Goal: Information Seeking & Learning: Find specific fact

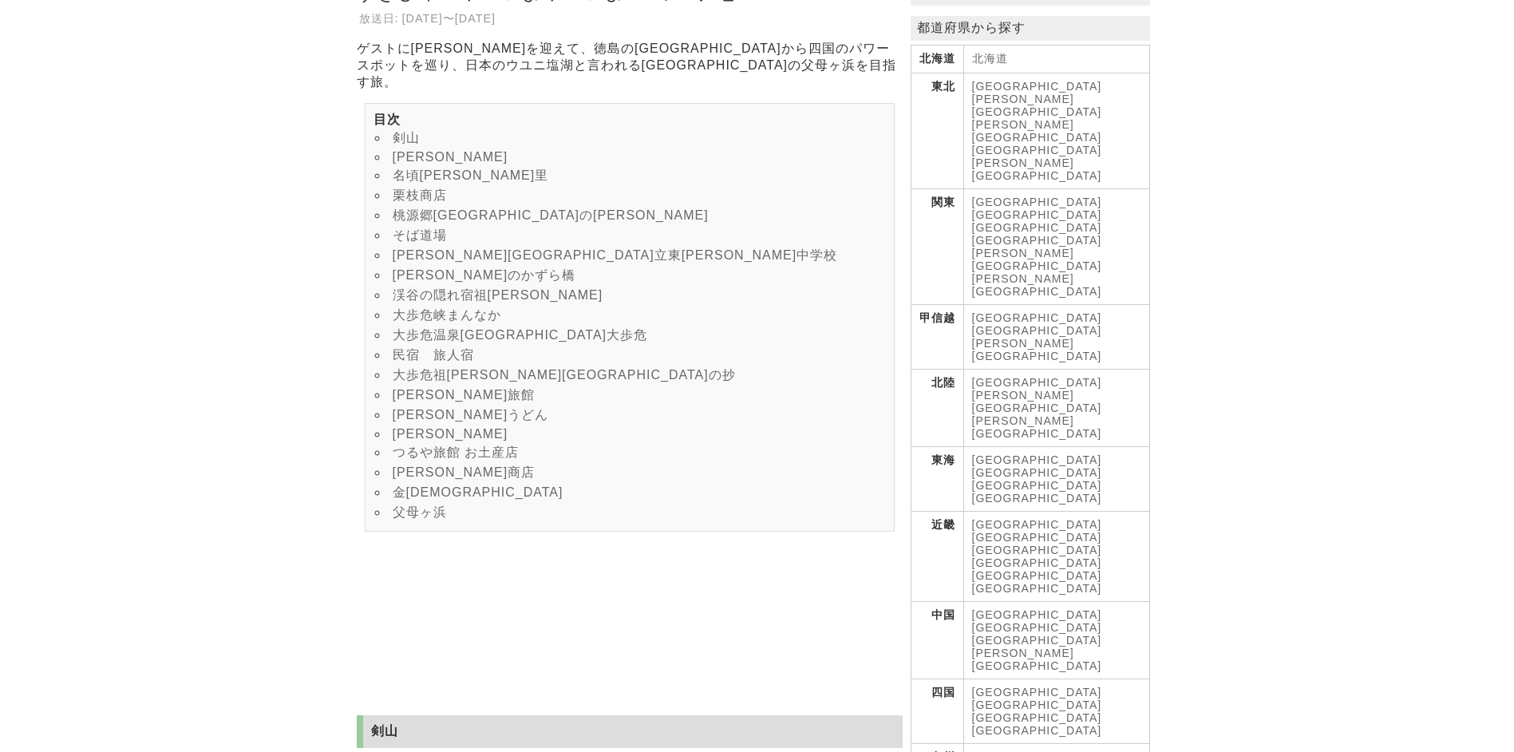
scroll to position [319, 0]
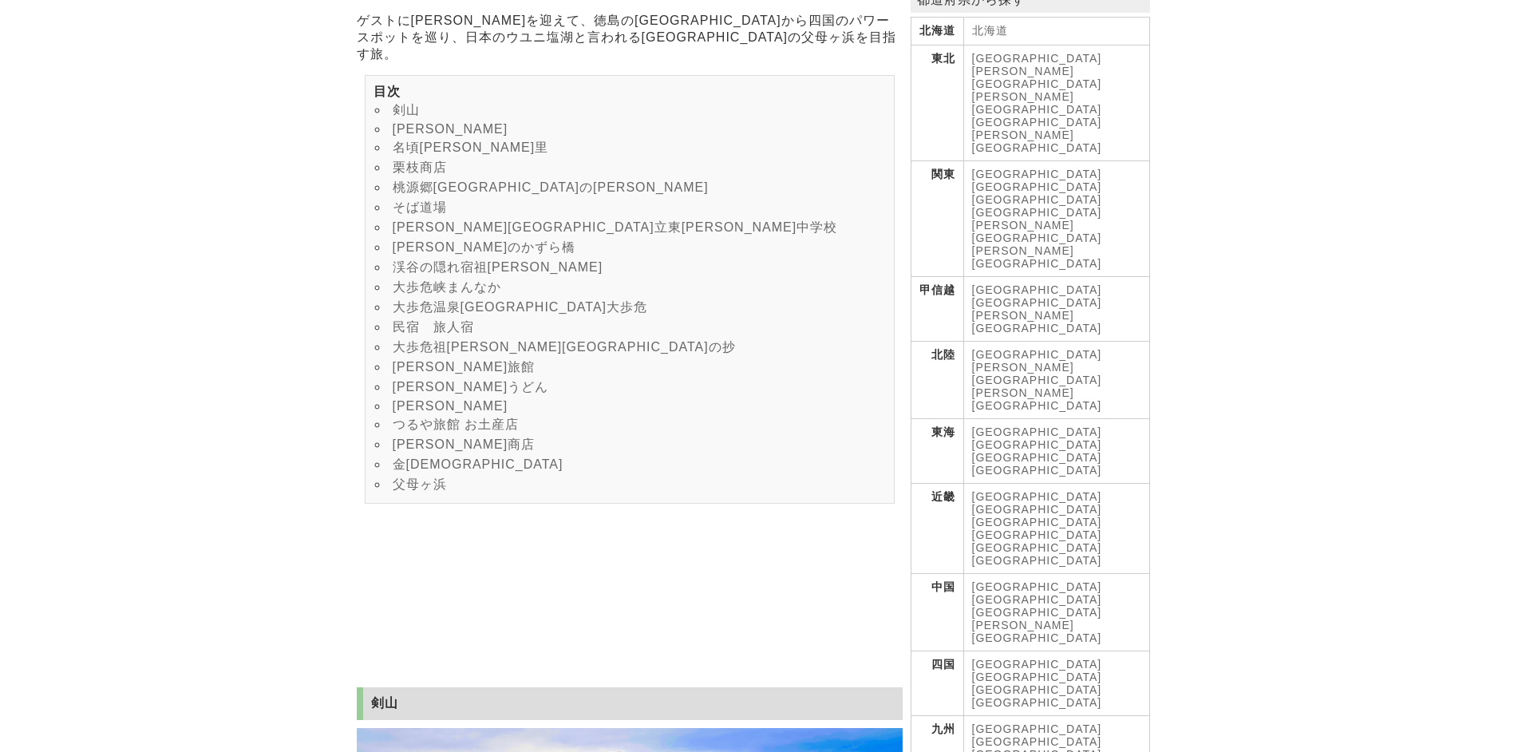
click at [498, 314] on link "大歩危温泉[GEOGRAPHIC_DATA]大歩危" at bounding box center [520, 307] width 255 height 14
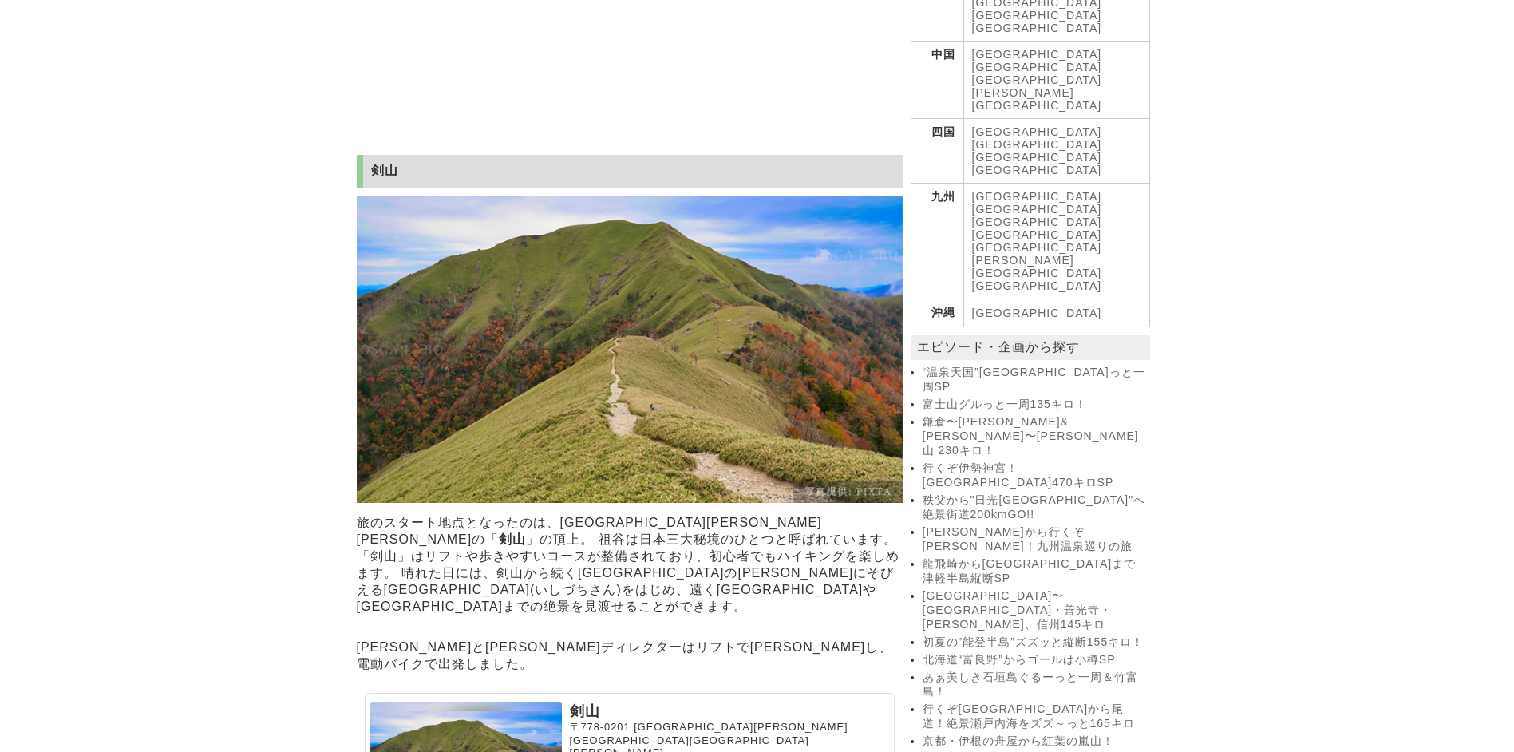
scroll to position [958, 0]
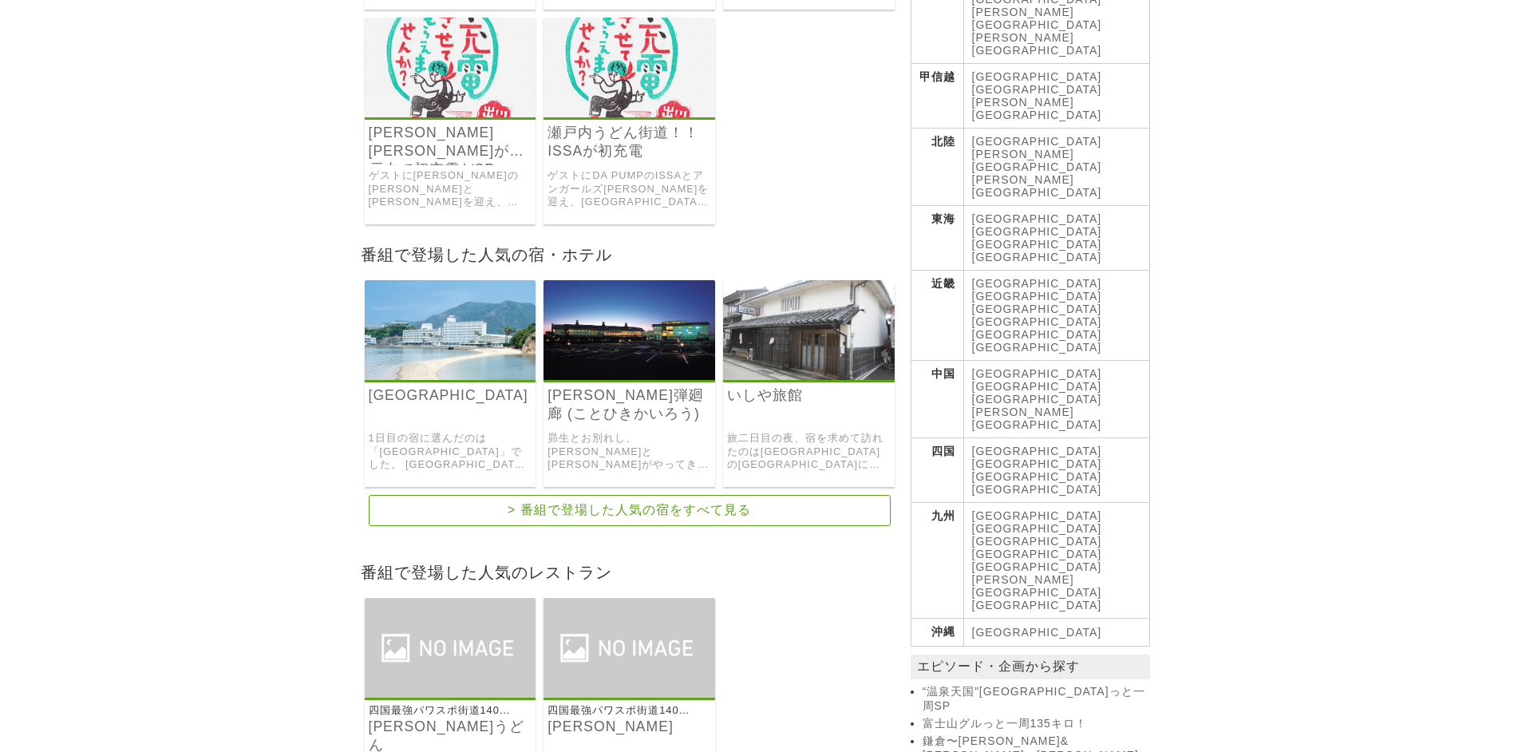
scroll to position [559, 0]
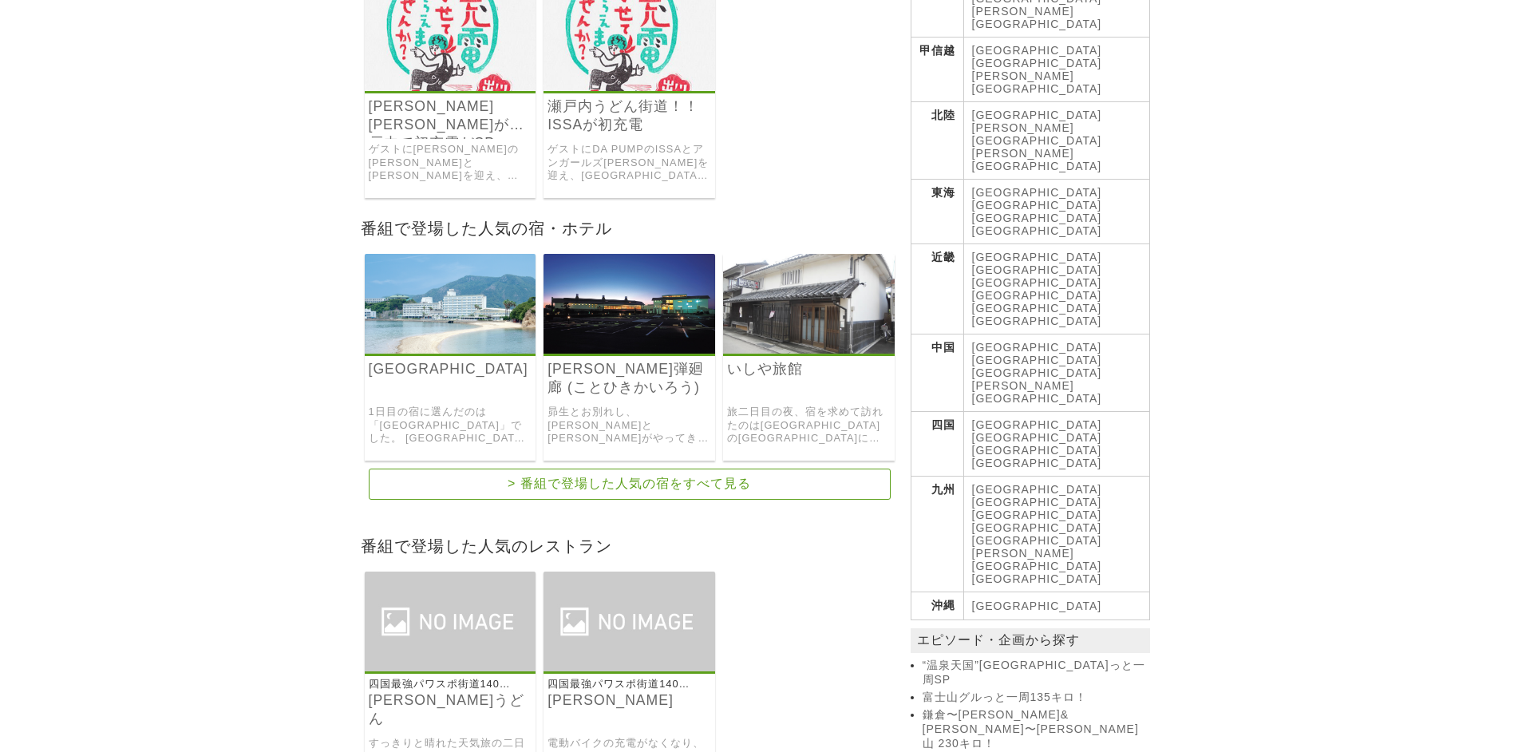
click at [430, 309] on img at bounding box center [451, 304] width 172 height 100
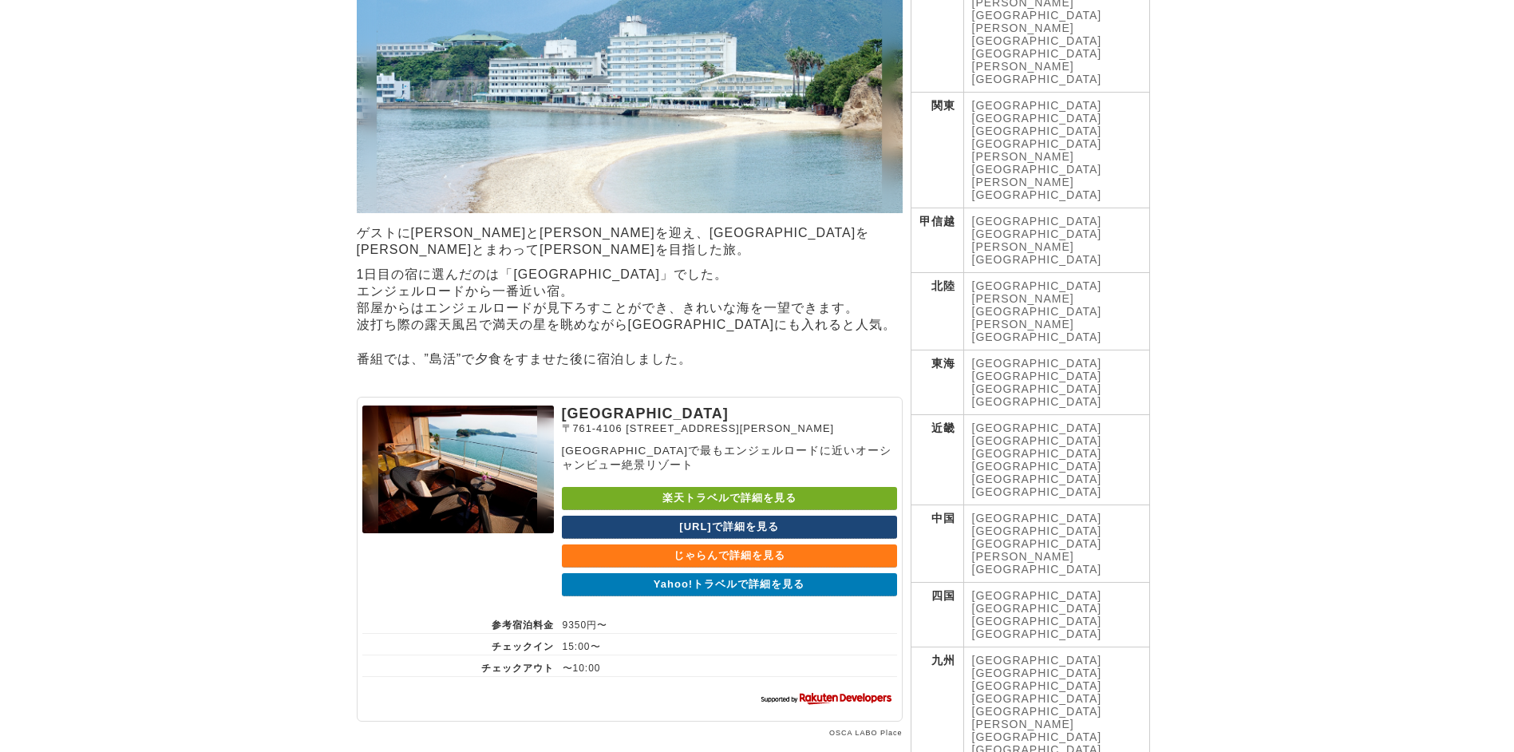
scroll to position [479, 0]
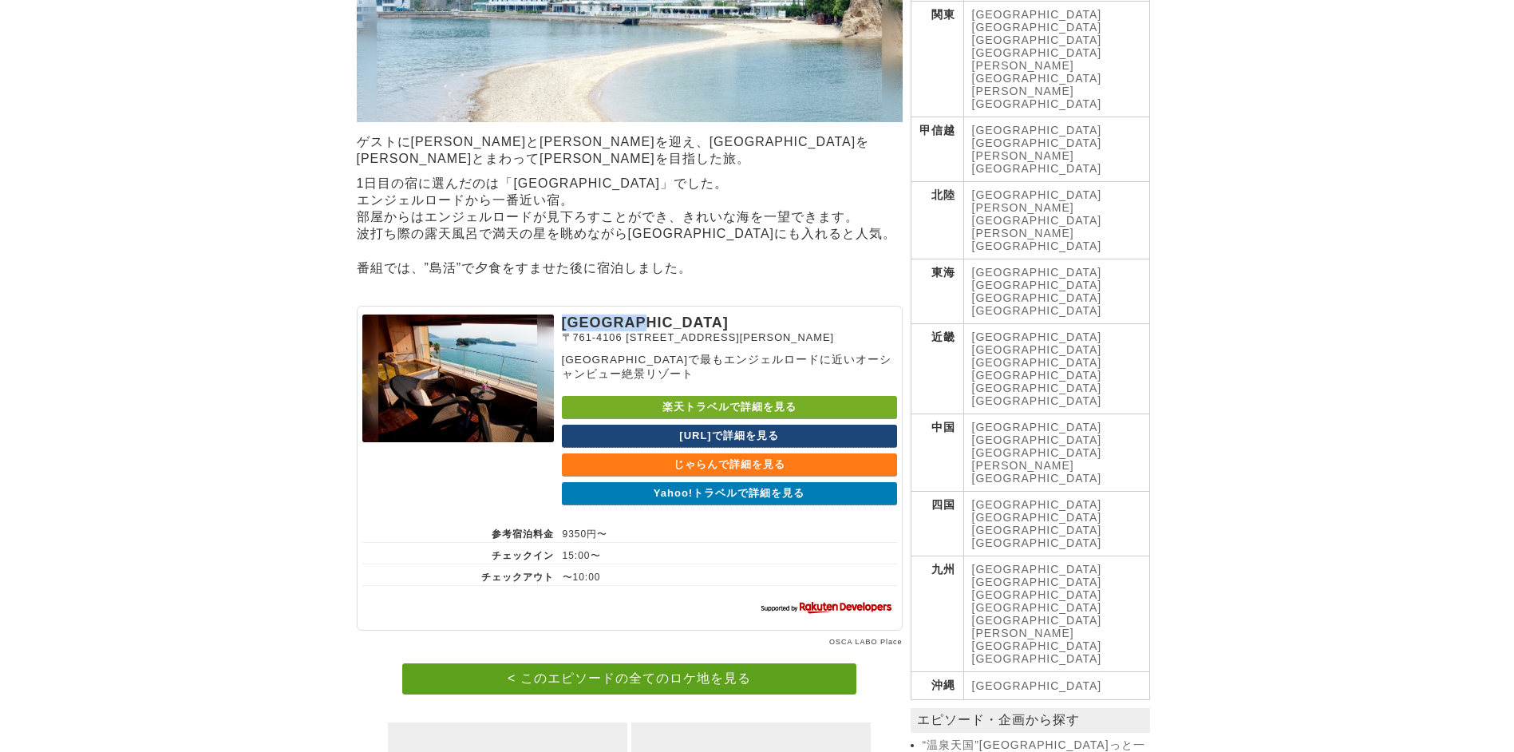
drag, startPoint x: 565, startPoint y: 310, endPoint x: 681, endPoint y: 310, distance: 115.7
click at [681, 314] on p "小豆島国際ホテル" at bounding box center [729, 322] width 335 height 17
copy p "小豆島国際ホテル"
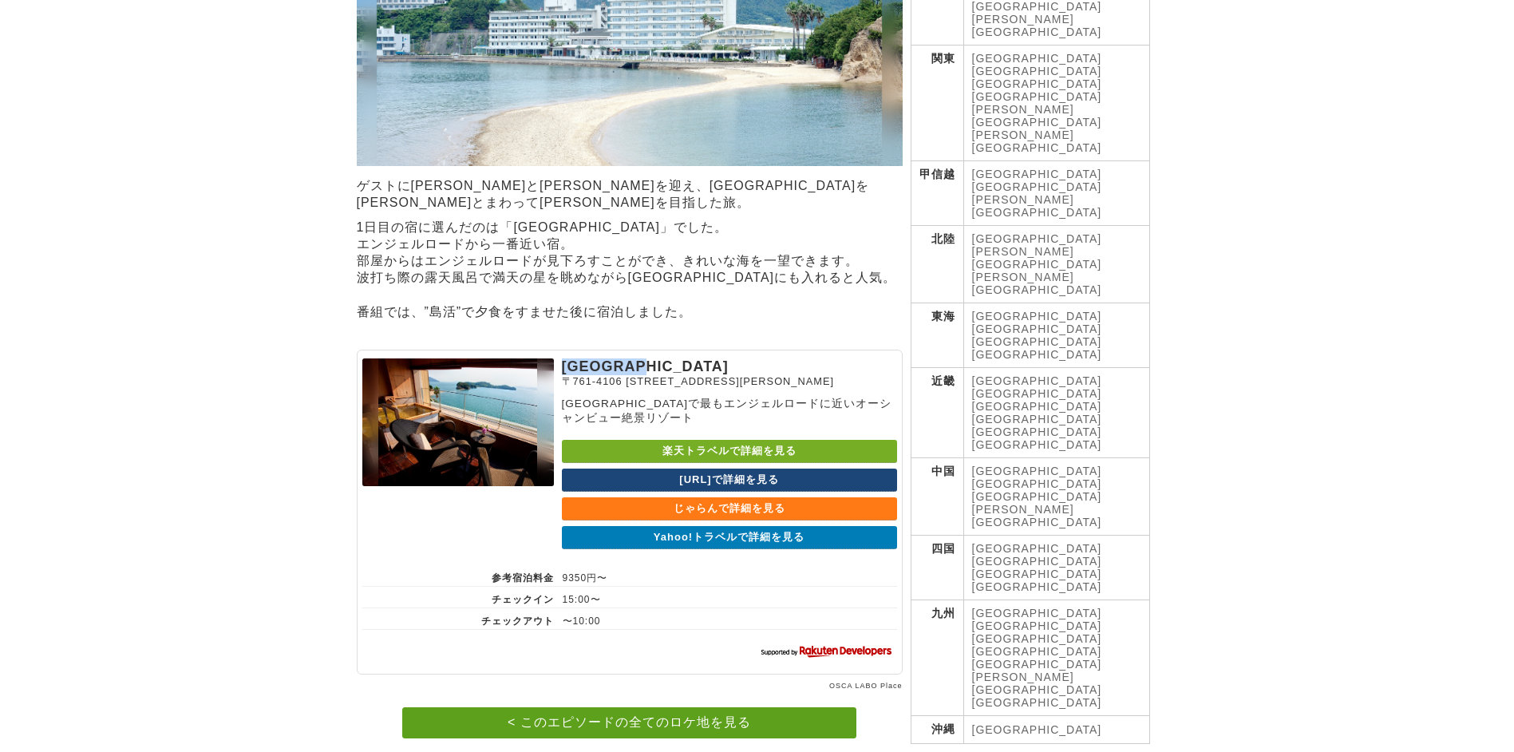
scroll to position [399, 0]
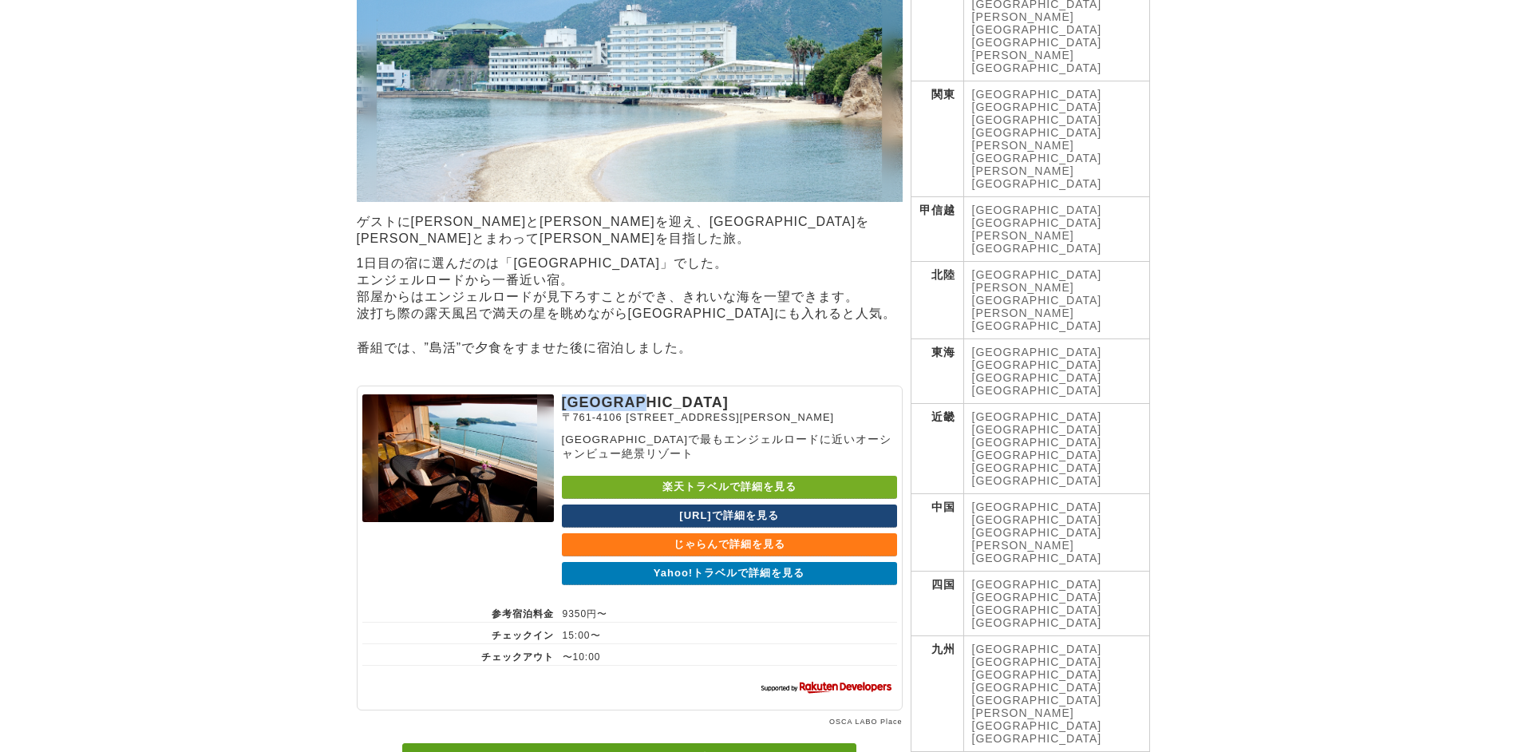
copy p "小豆島国際ホテル"
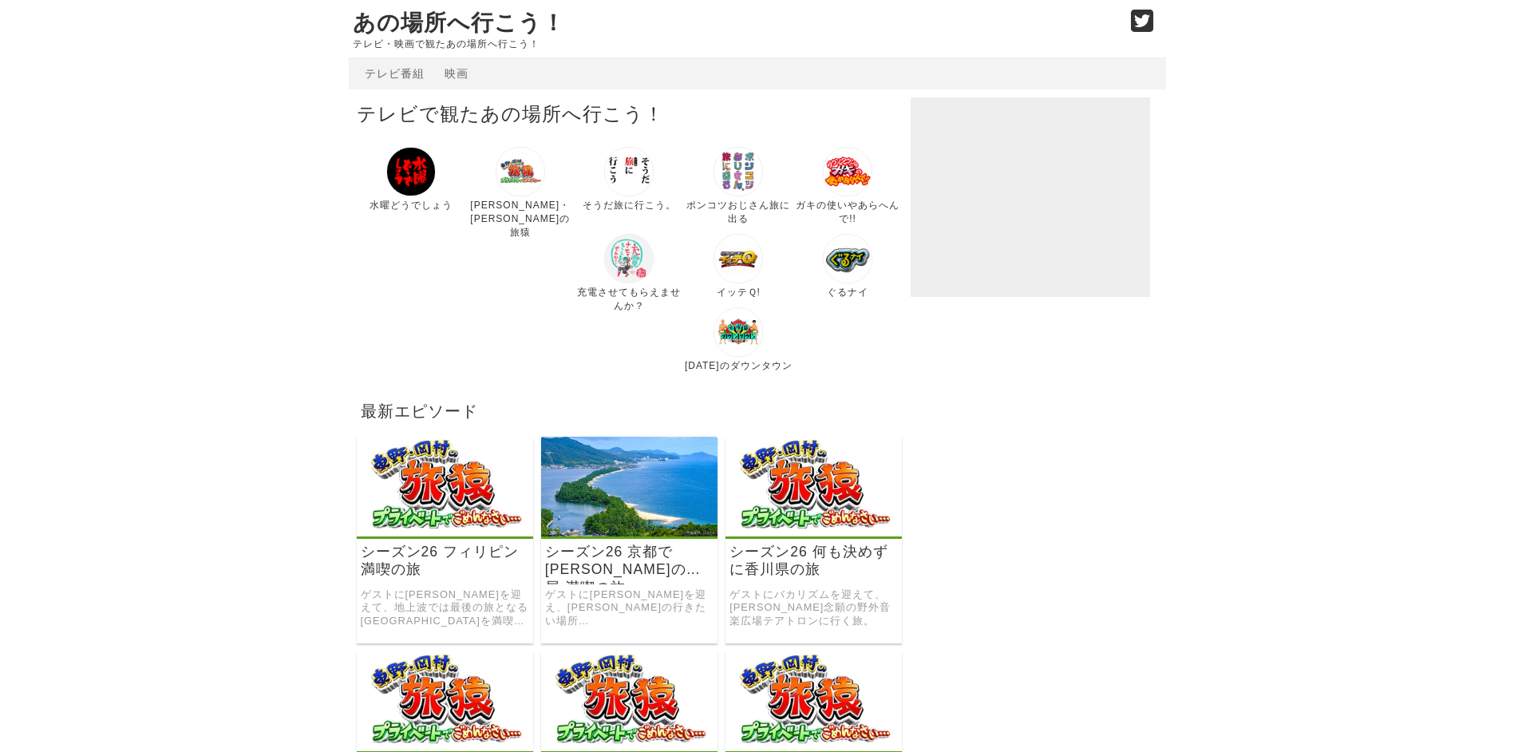
click at [604, 272] on img at bounding box center [628, 258] width 49 height 49
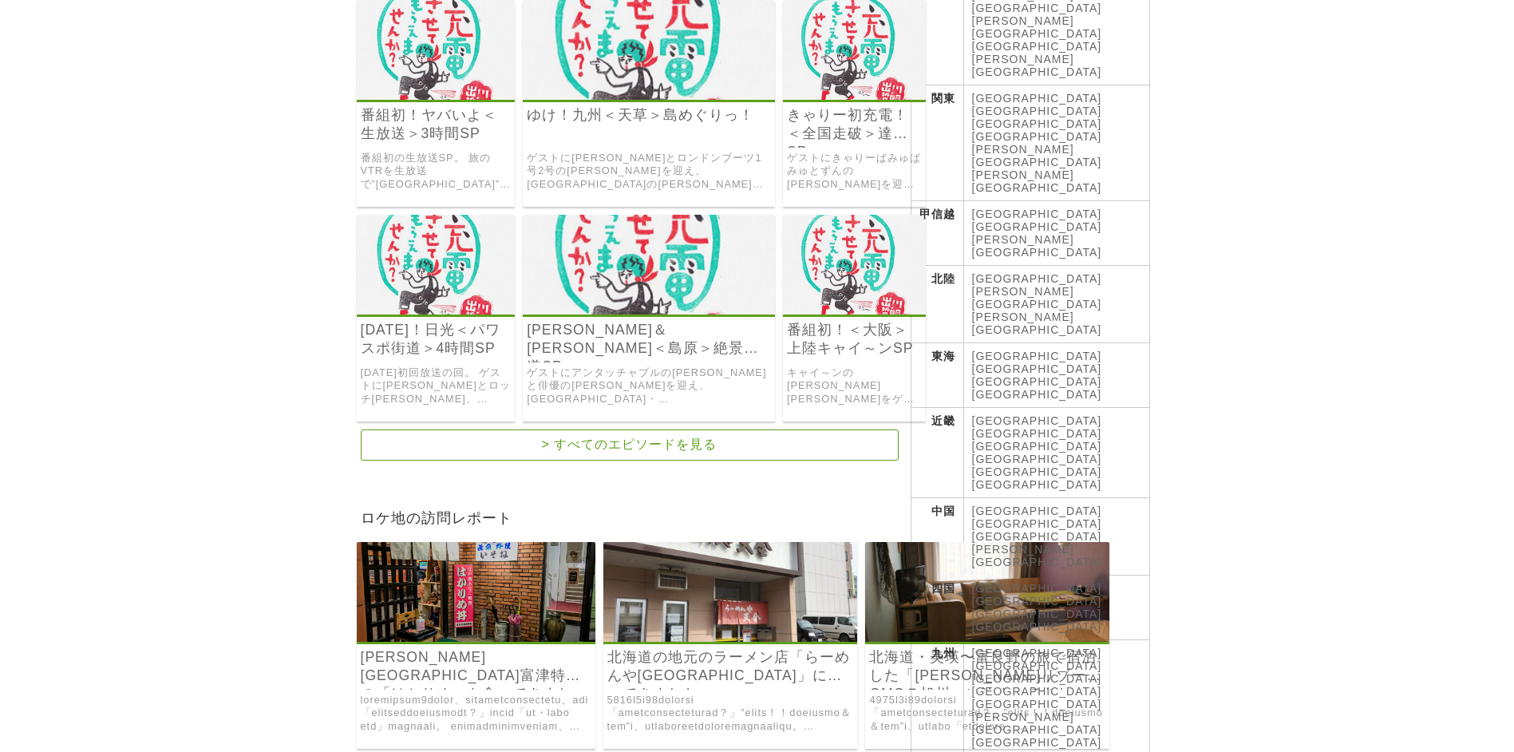
scroll to position [479, 0]
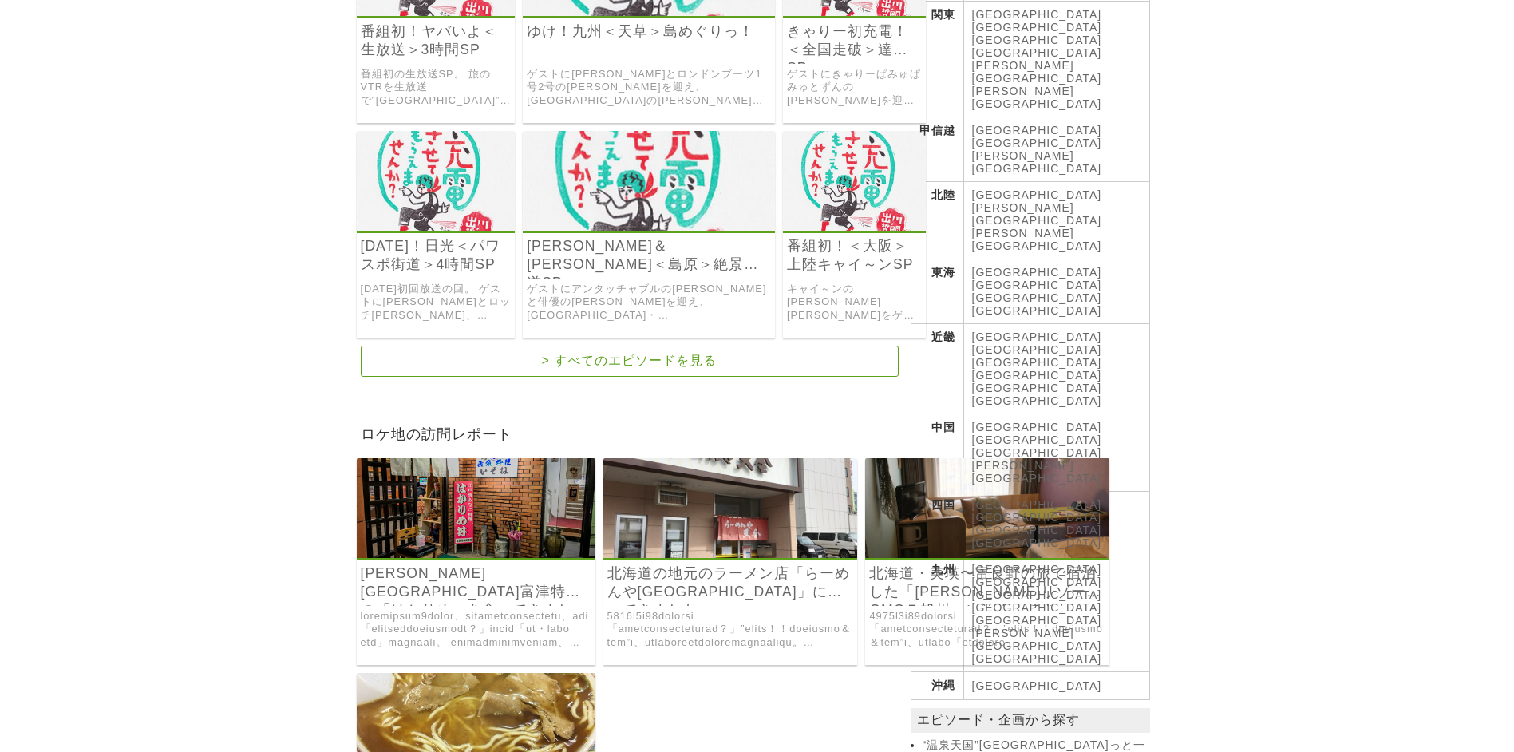
click at [995, 498] on link "[GEOGRAPHIC_DATA]" at bounding box center [1037, 504] width 130 height 13
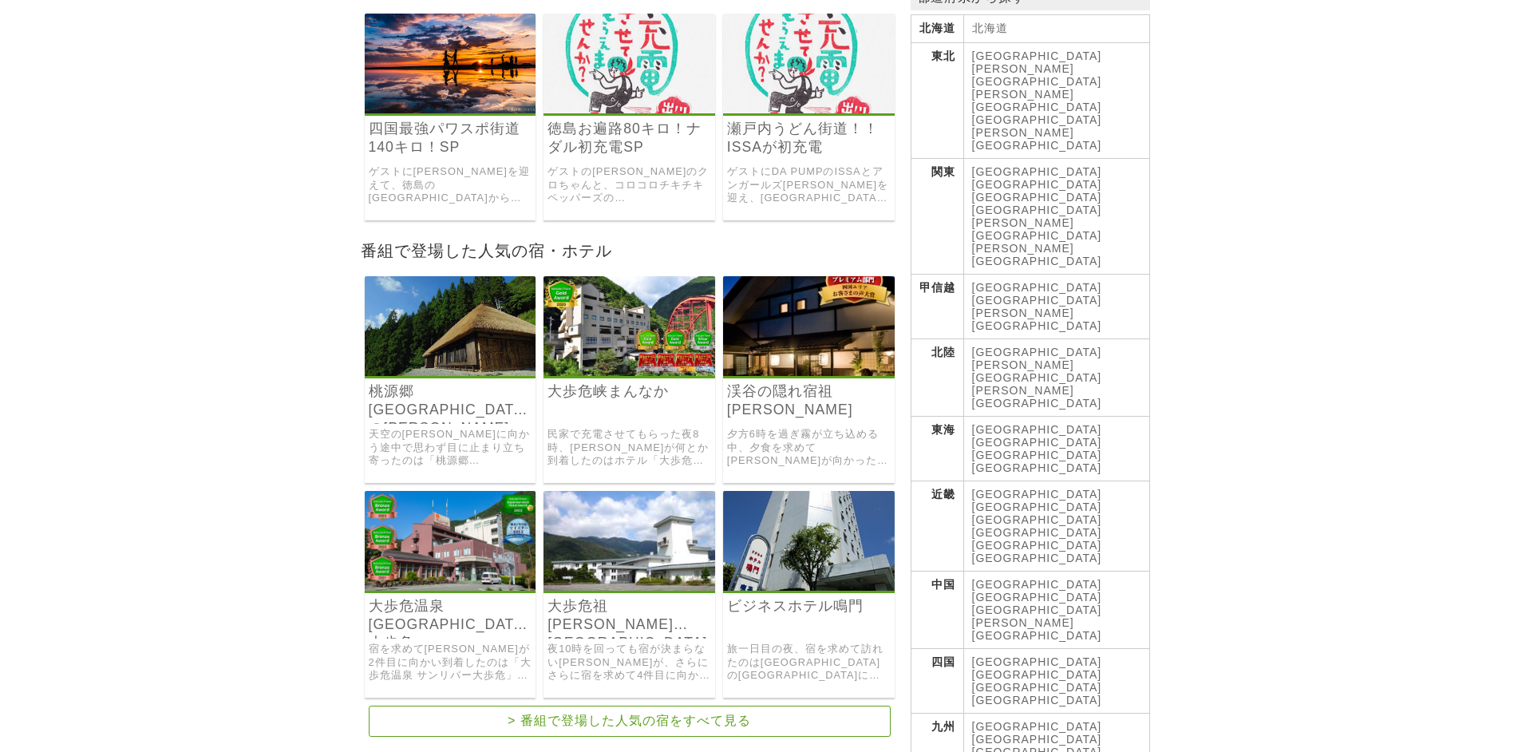
scroll to position [399, 0]
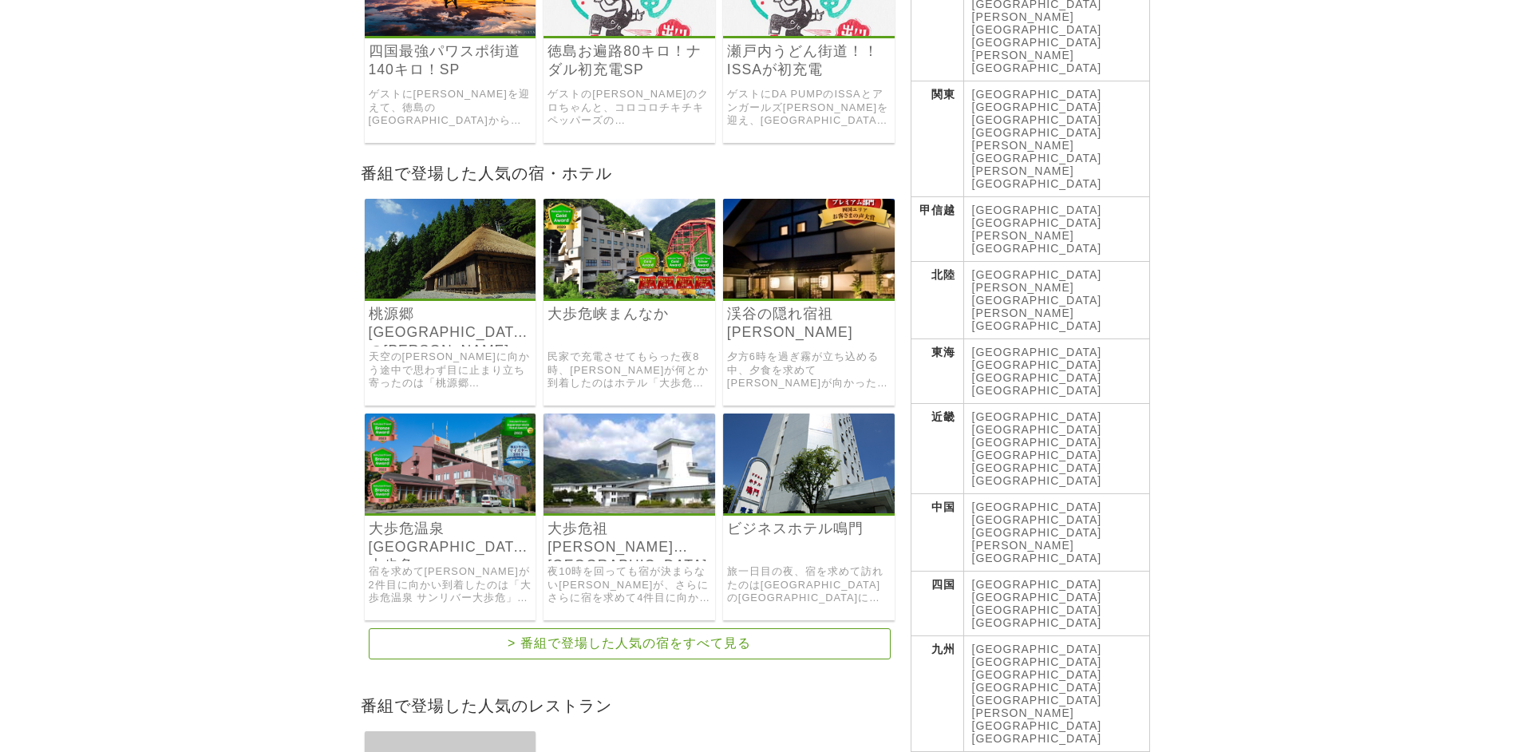
click at [801, 261] on img at bounding box center [809, 249] width 172 height 100
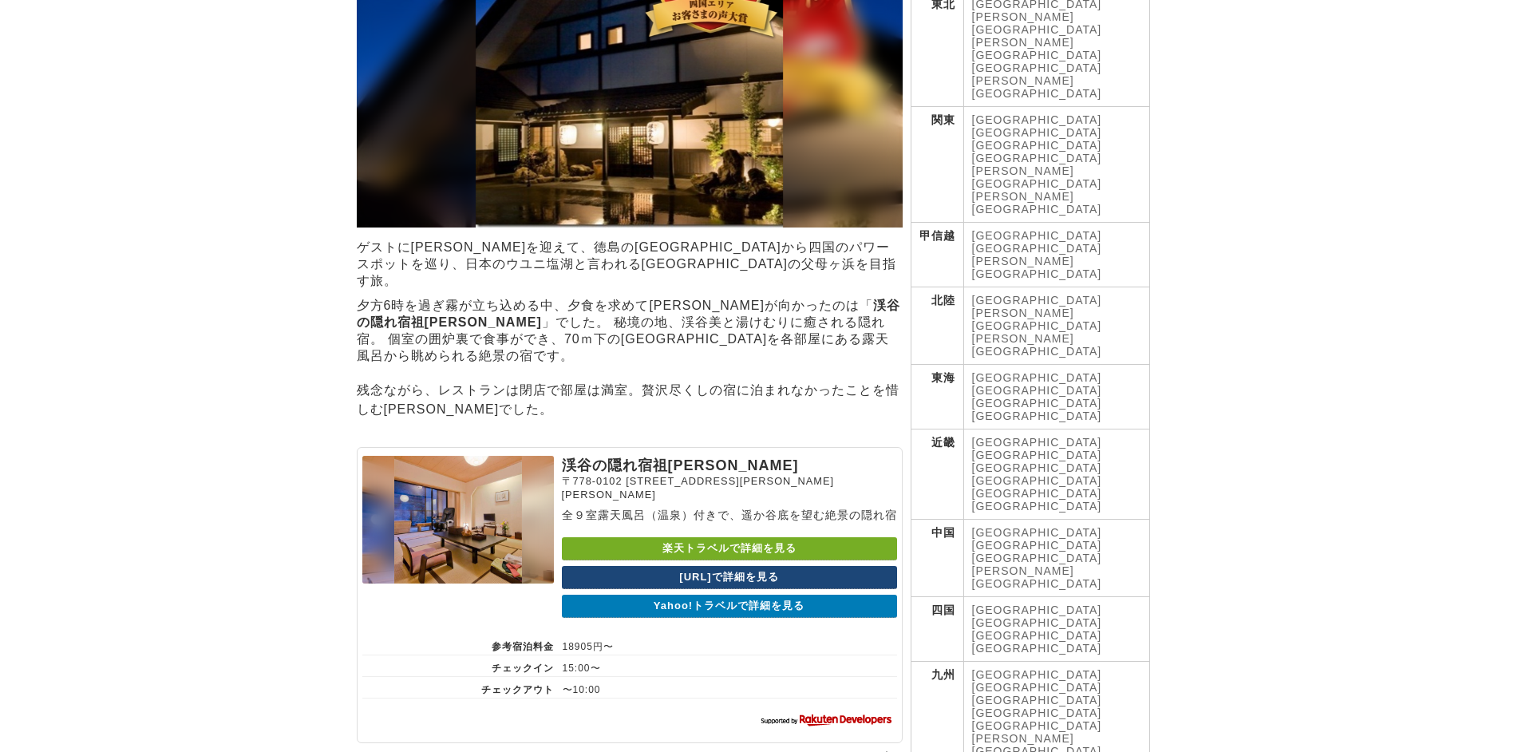
scroll to position [399, 0]
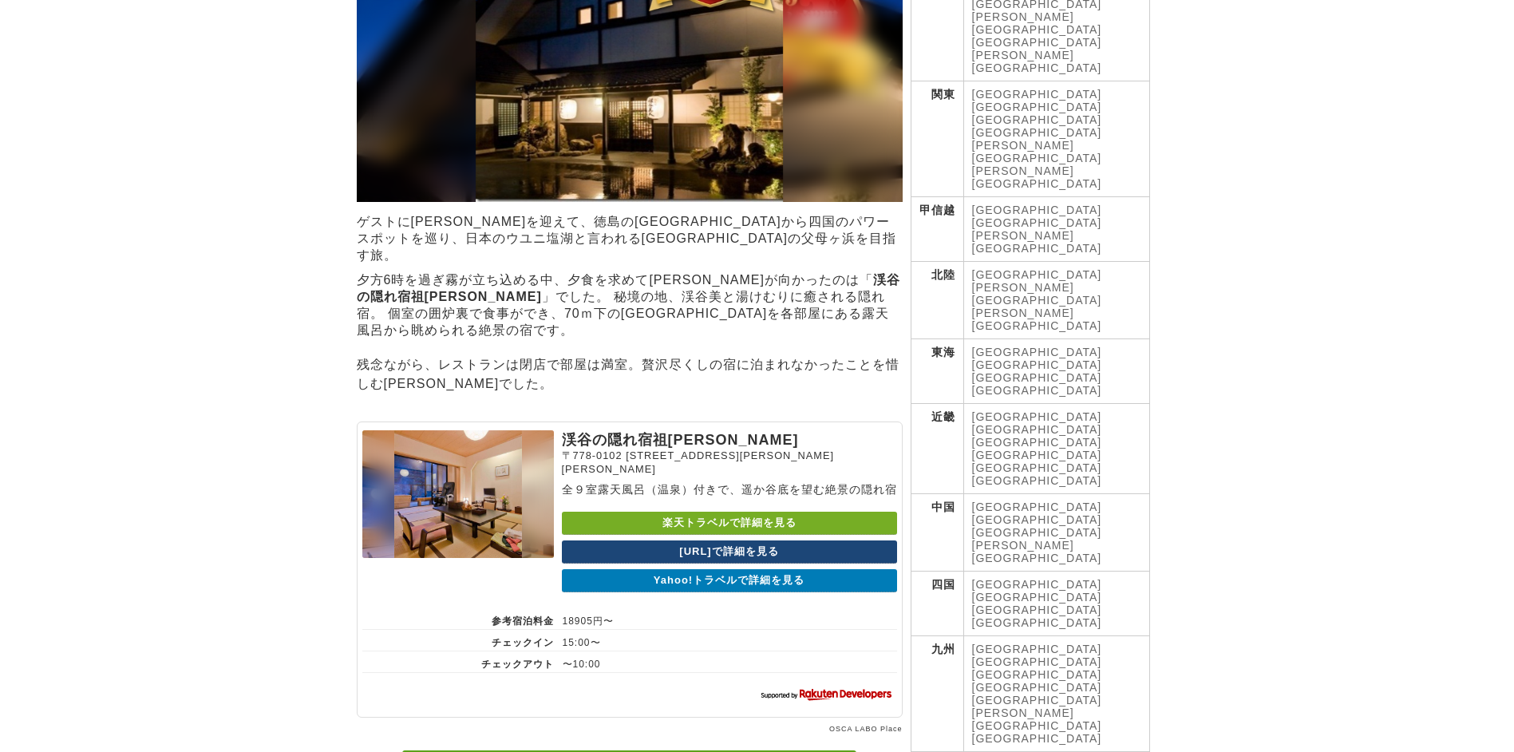
click at [566, 430] on p "渓谷の隠れ宿祖[PERSON_NAME]" at bounding box center [729, 439] width 335 height 19
click at [566, 430] on p "渓谷の隠れ宿祖谷美人" at bounding box center [729, 439] width 335 height 19
drag, startPoint x: 566, startPoint y: 411, endPoint x: 616, endPoint y: 412, distance: 50.3
click at [616, 430] on p "渓谷の隠れ宿祖谷美人" at bounding box center [729, 439] width 335 height 19
copy section "渓谷の隠れ宿祖谷美人"
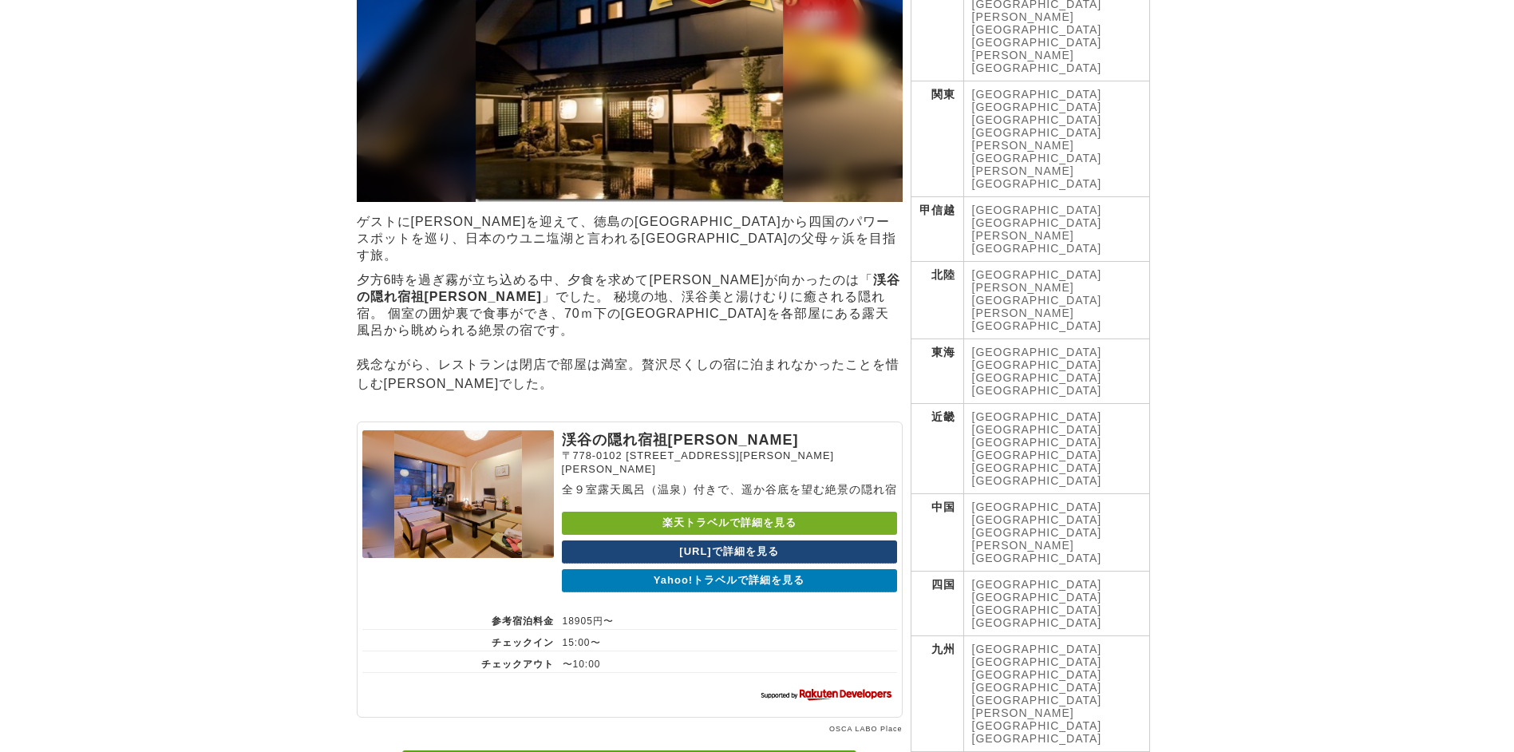
click at [425, 564] on section "渓谷の隠れ宿祖谷美人 〒778-0102 徳島県三好市西祖谷山村善徳９－３ 全９室露天風呂（温泉）付きで、遥か谷底を望む絶景の隠れ宿 楽天トラベルで詳細を見る…" at bounding box center [630, 569] width 546 height 296
drag, startPoint x: 626, startPoint y: 429, endPoint x: 765, endPoint y: 432, distance: 139.7
click at [765, 449] on span "徳島県三好市西祖谷山村善徳９－３" at bounding box center [698, 462] width 272 height 26
drag, startPoint x: 801, startPoint y: 431, endPoint x: 697, endPoint y: 414, distance: 105.9
click at [697, 421] on section "渓谷の隠れ宿祖谷美人 〒778-0102 徳島県三好市西祖谷山村善徳９－３ 全９室露天風呂（温泉）付きで、遥か谷底を望む絶景の隠れ宿 楽天トラベルで詳細を見る…" at bounding box center [630, 569] width 546 height 296
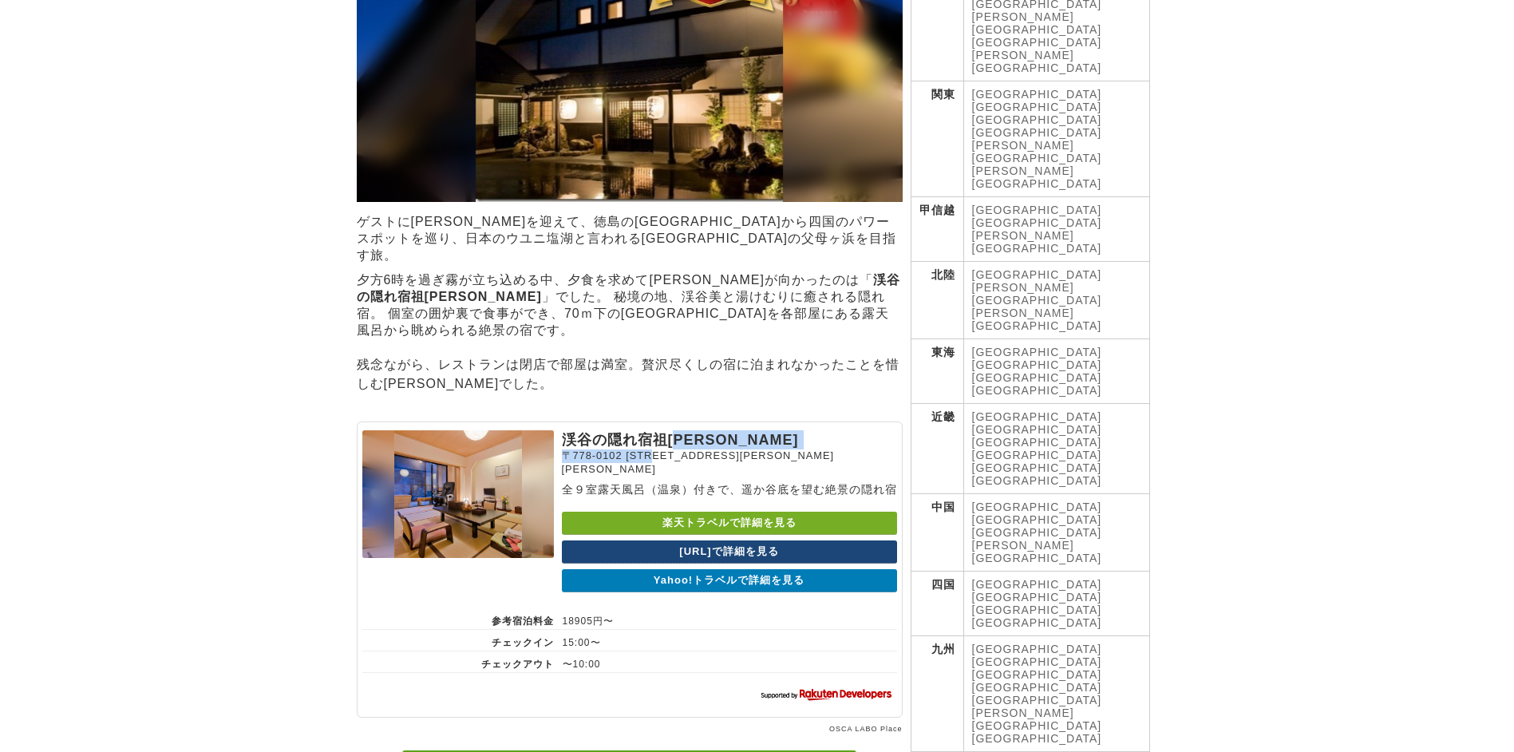
drag, startPoint x: 697, startPoint y: 414, endPoint x: 669, endPoint y: 432, distance: 33.0
click at [669, 432] on section "渓谷の隠れ宿祖谷美人 〒778-0102 徳島県三好市西祖谷山村善徳９－３ 全９室露天風呂（温泉）付きで、遥か谷底を望む絶景の隠れ宿 楽天トラベルで詳細を見る…" at bounding box center [630, 569] width 546 height 296
drag, startPoint x: 669, startPoint y: 432, endPoint x: 620, endPoint y: 427, distance: 48.9
click at [620, 449] on span "〒778-0102" at bounding box center [592, 455] width 61 height 12
click at [623, 449] on p "〒778-0102 徳島県三好市西祖谷山村善徳９－３" at bounding box center [729, 462] width 335 height 26
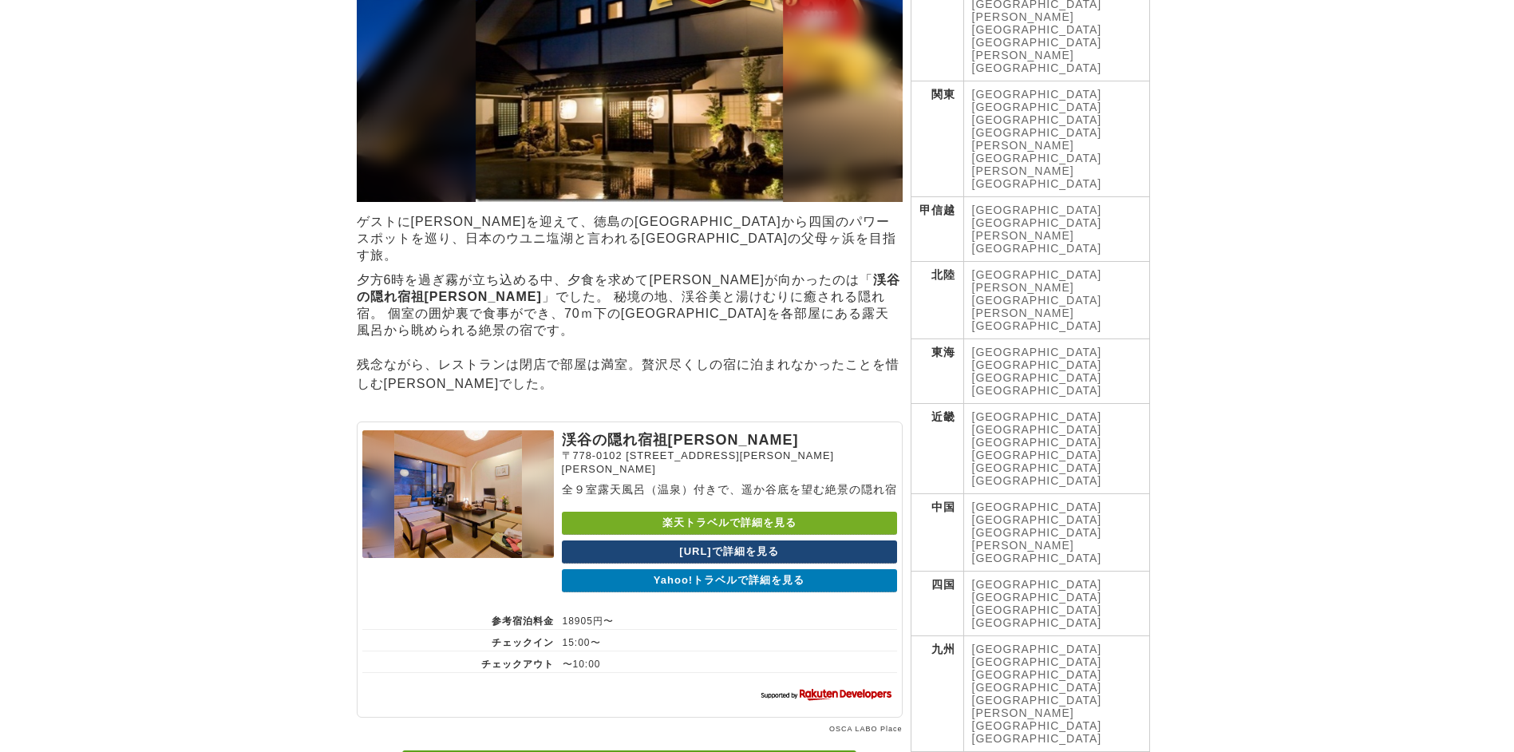
click at [637, 483] on p "全９室露天風呂（温泉）付きで、遥か谷底を望む絶景の隠れ宿" at bounding box center [729, 490] width 335 height 14
click at [625, 449] on span "徳島県三好市西祖谷山村善徳９－３" at bounding box center [698, 462] width 272 height 26
click at [628, 449] on span "徳島県三好市西祖谷山村善徳９－３" at bounding box center [698, 462] width 272 height 26
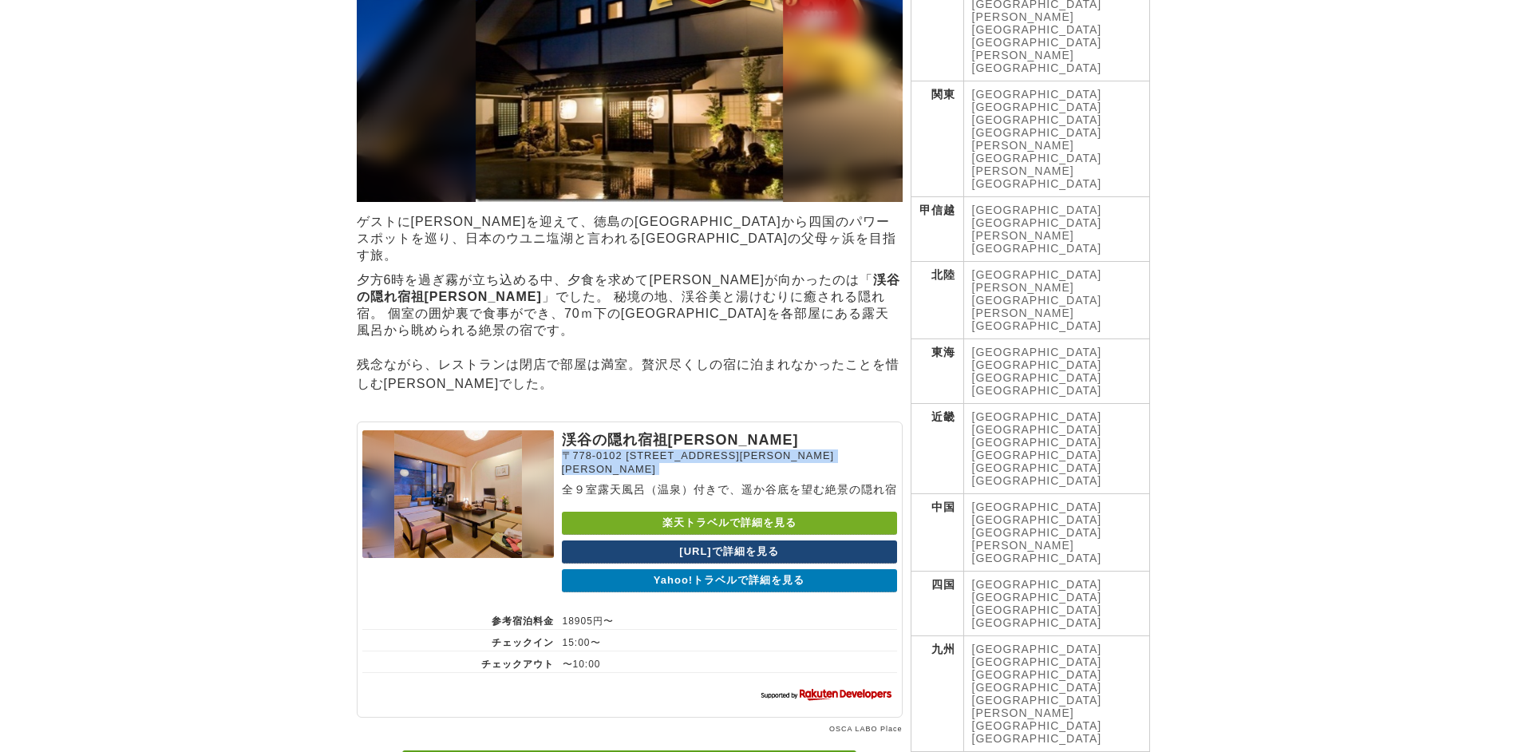
click at [632, 449] on span "徳島県三好市西祖谷山村善徳９－３" at bounding box center [698, 462] width 272 height 26
click at [651, 449] on span "徳島県三好市西祖谷山村善徳９－３" at bounding box center [698, 462] width 272 height 26
click at [639, 449] on span "徳島県三好市西祖谷山村善徳９－３" at bounding box center [698, 462] width 272 height 26
click at [628, 449] on span "徳島県三好市西祖谷山村善徳９－３" at bounding box center [698, 462] width 272 height 26
drag, startPoint x: 646, startPoint y: 428, endPoint x: 687, endPoint y: 432, distance: 40.9
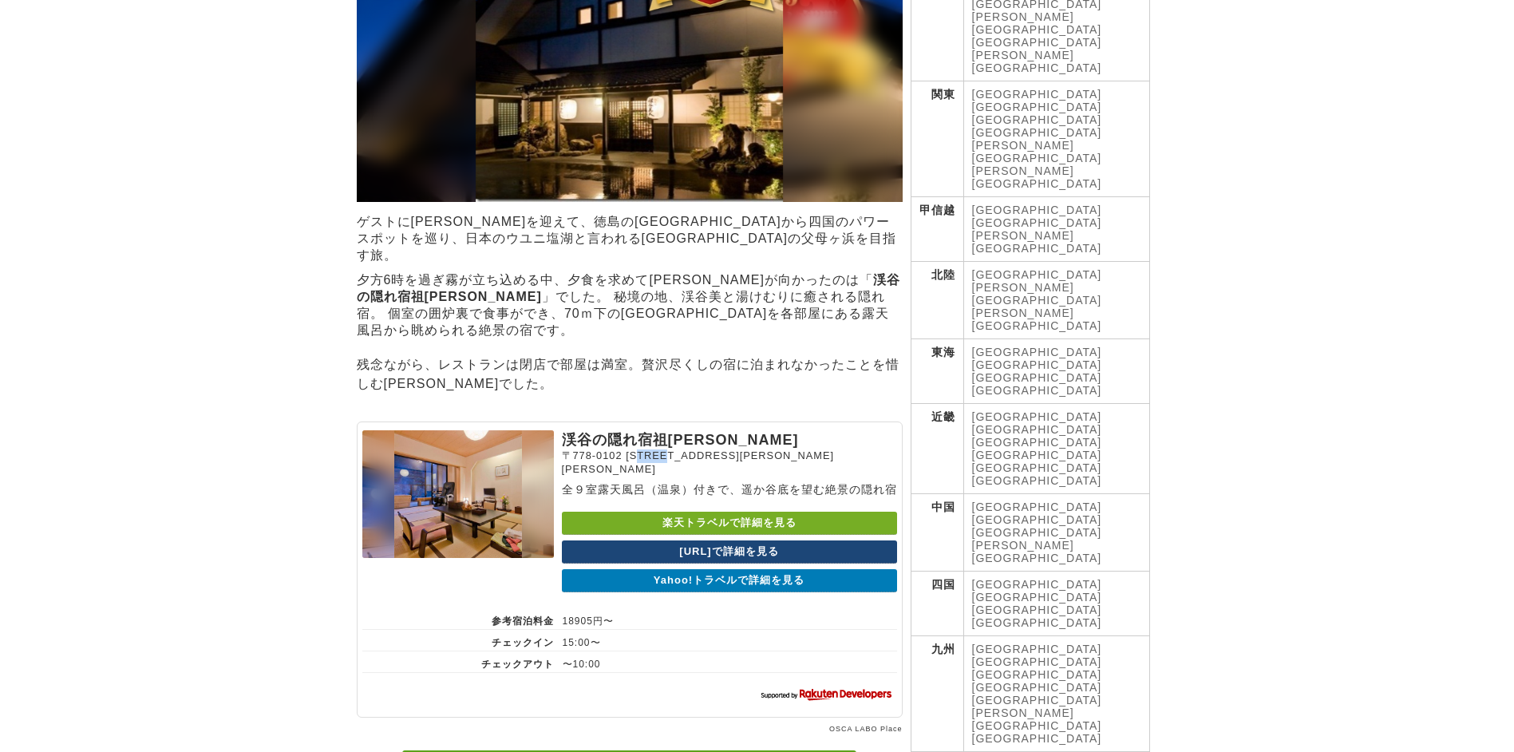
click at [687, 449] on span "徳島県三好市西祖谷山村善徳９－３" at bounding box center [698, 462] width 272 height 26
click at [685, 449] on span "徳島県三好市西祖谷山村善徳９－３" at bounding box center [698, 462] width 272 height 26
drag, startPoint x: 685, startPoint y: 432, endPoint x: 813, endPoint y: 429, distance: 127.7
click at [813, 449] on p "〒778-0102 徳島県三好市西祖谷山村善徳９－３" at bounding box center [729, 462] width 335 height 26
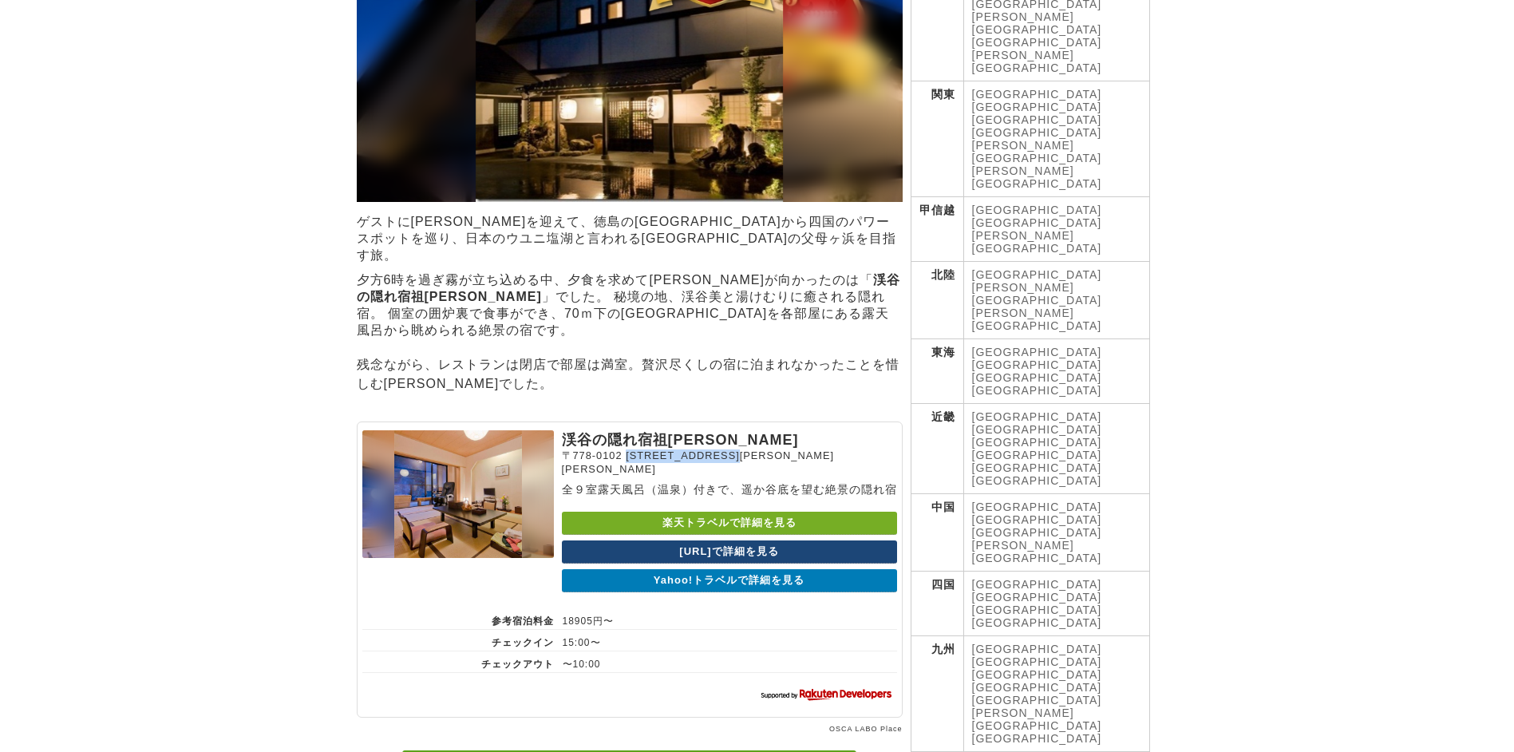
copy span "徳島県三好市西祖谷山村善徳９－３"
click at [1082, 603] on link "[GEOGRAPHIC_DATA]" at bounding box center [1037, 609] width 130 height 13
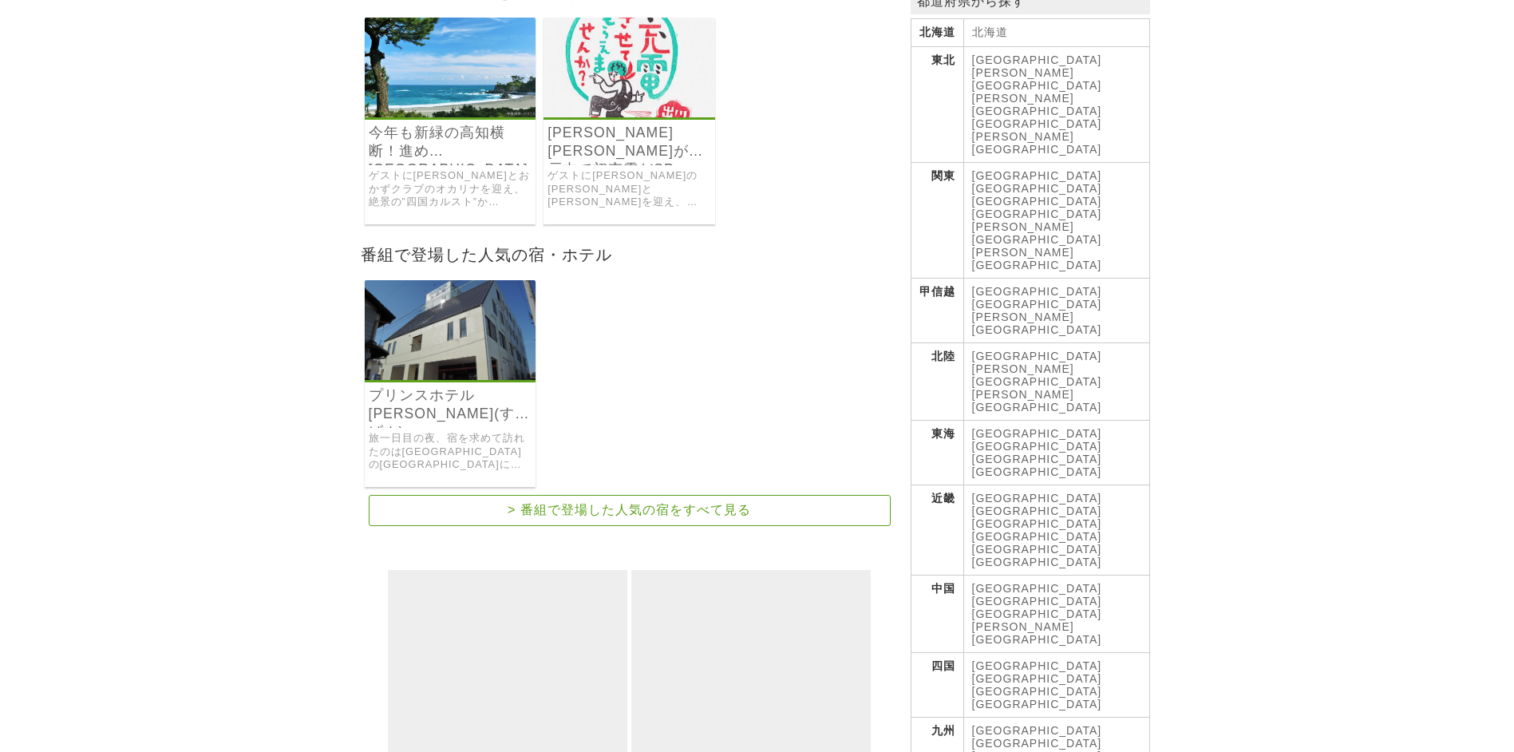
scroll to position [319, 0]
click at [439, 334] on img at bounding box center [451, 329] width 172 height 100
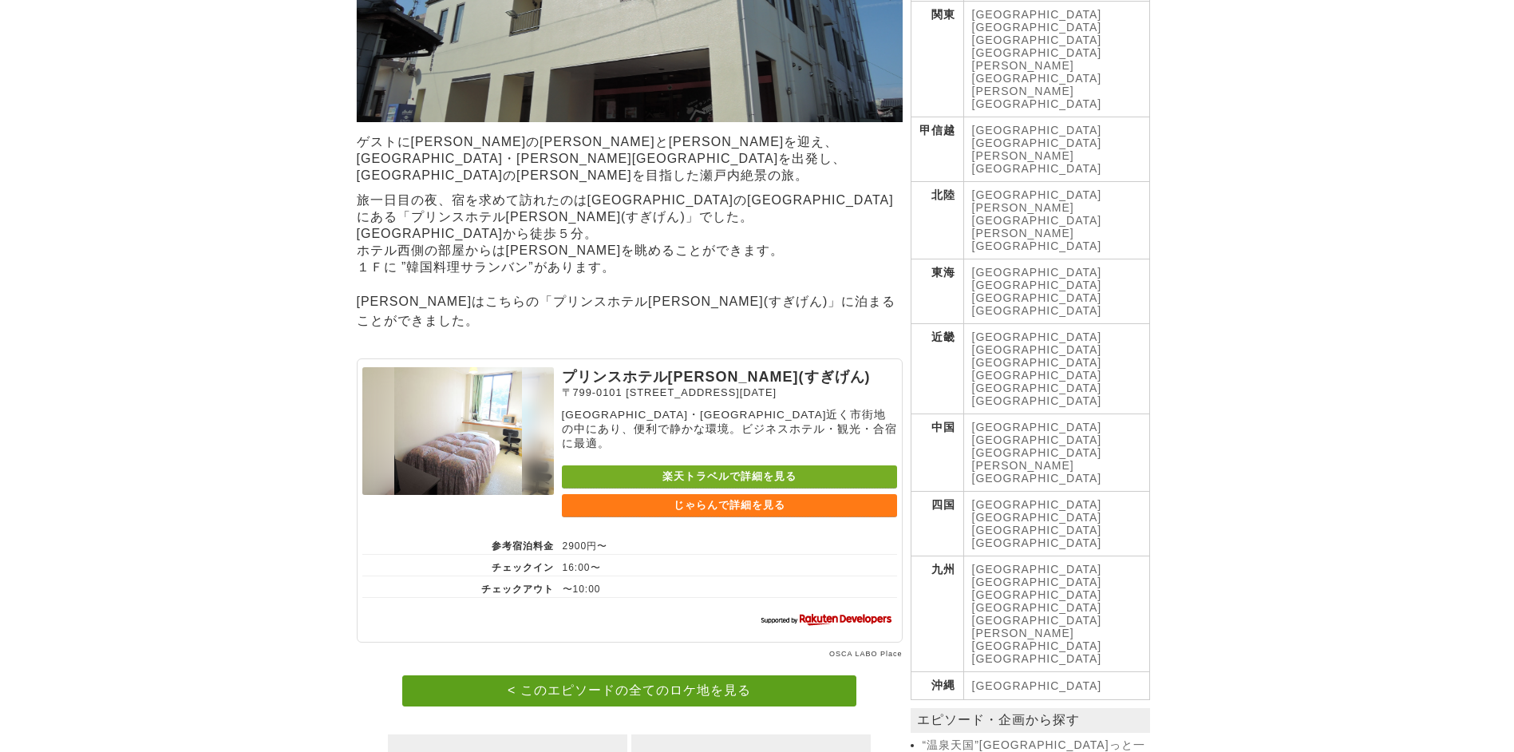
scroll to position [399, 0]
